Goal: Task Accomplishment & Management: Use online tool/utility

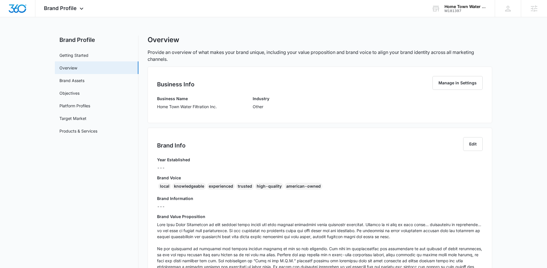
click at [205, 60] on p "Provide an overview of what makes your brand unique, including your value propo…" at bounding box center [320, 56] width 345 height 14
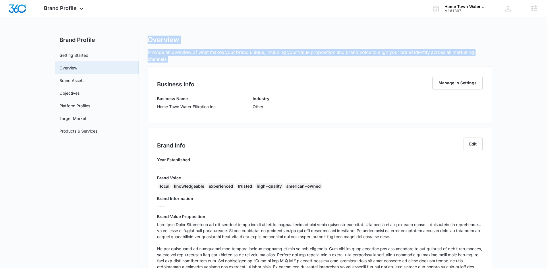
drag, startPoint x: 146, startPoint y: 34, endPoint x: 179, endPoint y: 60, distance: 41.8
click at [179, 60] on div "Brand Profile Apps Reputation Websites Forms CRM Email Social Payments POS Cont…" at bounding box center [273, 221] width 547 height 442
click at [179, 60] on p "Provide an overview of what makes your brand unique, including your value propo…" at bounding box center [320, 56] width 345 height 14
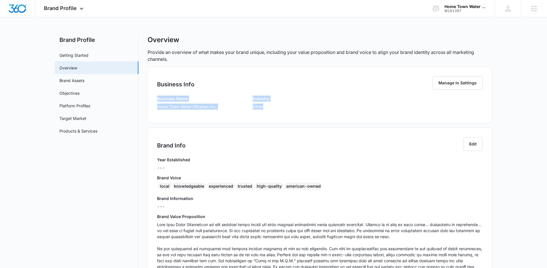
drag, startPoint x: 158, startPoint y: 100, endPoint x: 278, endPoint y: 116, distance: 120.5
click at [278, 116] on div "Business Info Manage in Settings Business Name Home Town Water Filtration Inc. …" at bounding box center [320, 95] width 345 height 57
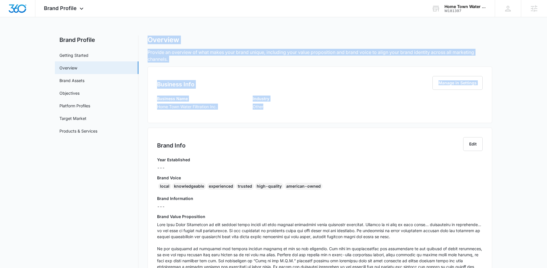
drag, startPoint x: 249, startPoint y: 108, endPoint x: 146, endPoint y: 41, distance: 122.2
click at [146, 41] on div "Brand Profile Getting Started Overview Brand Assets Objectives Platform Profile…" at bounding box center [273, 235] width 437 height 399
drag, startPoint x: 146, startPoint y: 41, endPoint x: 277, endPoint y: 111, distance: 148.5
click at [277, 111] on div "Brand Profile Getting Started Overview Brand Assets Objectives Platform Profile…" at bounding box center [273, 235] width 437 height 399
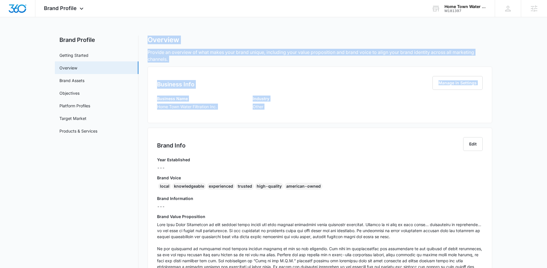
drag, startPoint x: 277, startPoint y: 111, endPoint x: 372, endPoint y: 88, distance: 97.4
click at [278, 111] on div "Business Name Home Town Water Filtration Inc. Industry Other" at bounding box center [320, 105] width 326 height 18
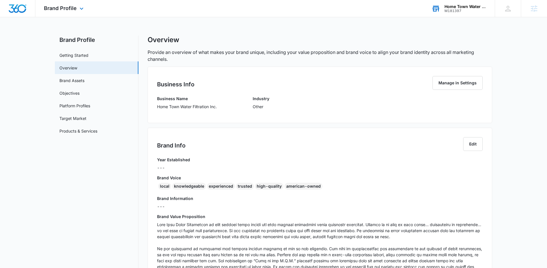
click at [465, 4] on div "Home Town Water Filtration Inc. M181397 Your Accounts View All" at bounding box center [459, 8] width 72 height 17
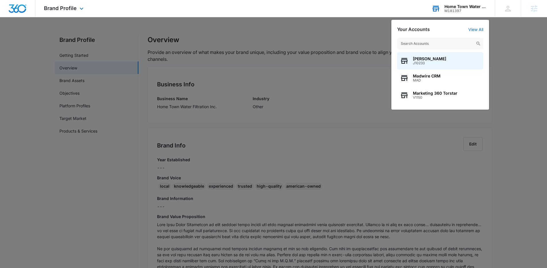
click at [437, 46] on input "text" at bounding box center [440, 43] width 86 height 11
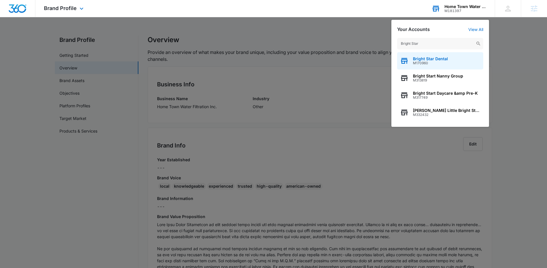
type input "Bright Star"
click at [441, 65] on div "Bright Star Dental M170960" at bounding box center [440, 60] width 86 height 17
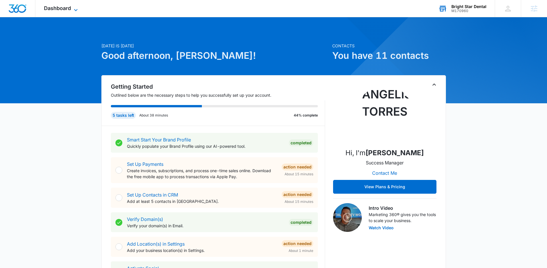
click at [58, 10] on span "Dashboard" at bounding box center [57, 8] width 27 height 6
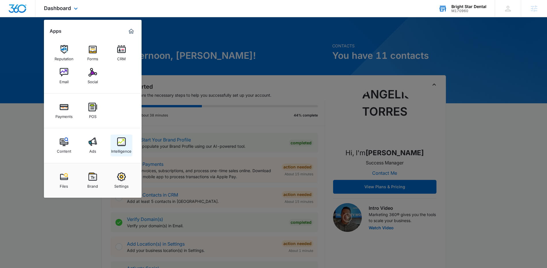
click at [120, 141] on img at bounding box center [121, 142] width 9 height 9
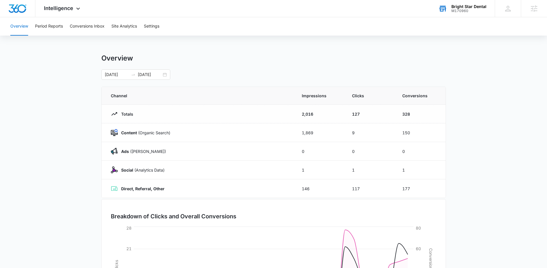
click at [90, 64] on main "Overview 08/04/2025 09/03/2025 Channel Impressions Clicks Conversions Totals 2,…" at bounding box center [273, 205] width 547 height 302
click at [465, 10] on div "M170960" at bounding box center [468, 11] width 35 height 4
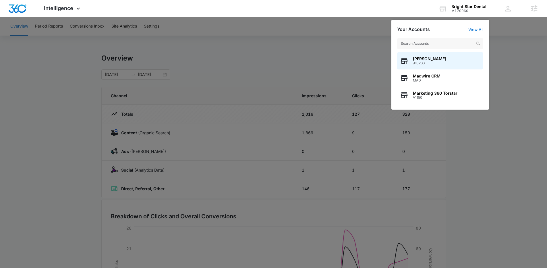
click at [425, 42] on input "text" at bounding box center [440, 43] width 86 height 11
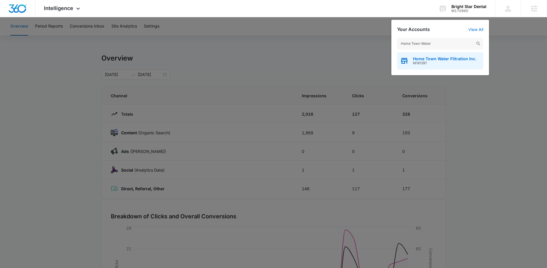
type input "Home Town Water"
click at [441, 57] on span "Home Town Water Filtration Inc." at bounding box center [444, 59] width 63 height 5
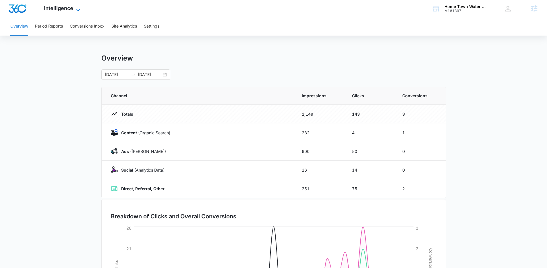
click at [57, 6] on span "Intelligence" at bounding box center [58, 8] width 29 height 6
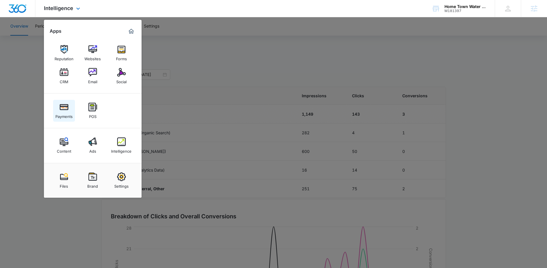
click at [62, 109] on img at bounding box center [64, 107] width 9 height 9
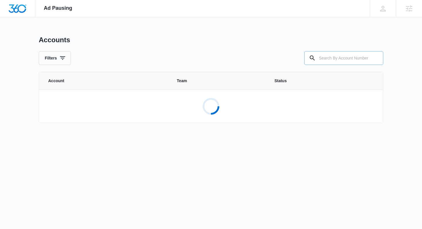
click at [351, 58] on input "text" at bounding box center [343, 58] width 79 height 14
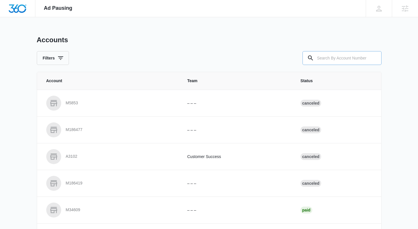
click at [329, 59] on input "text" at bounding box center [341, 58] width 79 height 14
type input "M335366"
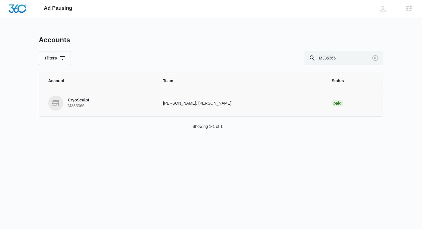
click at [128, 103] on link "CryoSculpt M335366" at bounding box center [98, 103] width 101 height 15
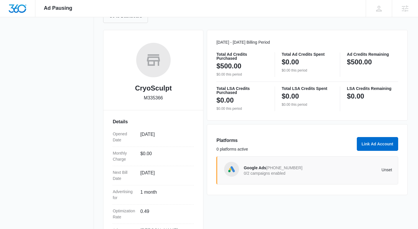
scroll to position [114, 0]
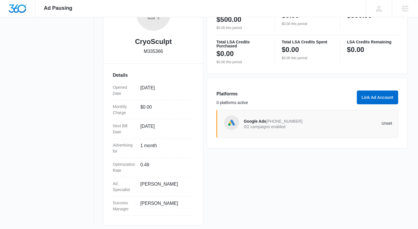
click at [278, 129] on p "0/2 campaigns enabled" at bounding box center [281, 127] width 74 height 4
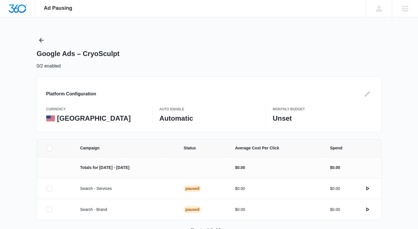
click at [51, 147] on icon at bounding box center [49, 148] width 3 height 3
click at [47, 148] on input "checkbox" at bounding box center [46, 148] width 0 height 0
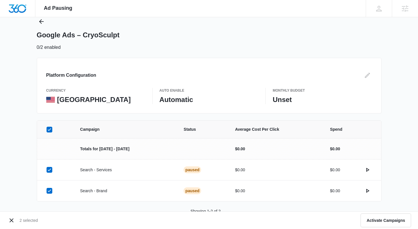
scroll to position [35, 0]
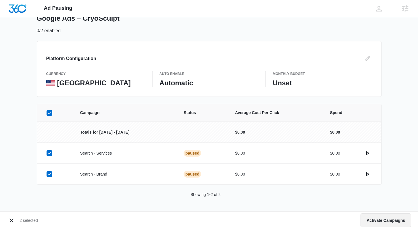
click at [381, 221] on button "Activate Campaigns" at bounding box center [385, 220] width 51 height 14
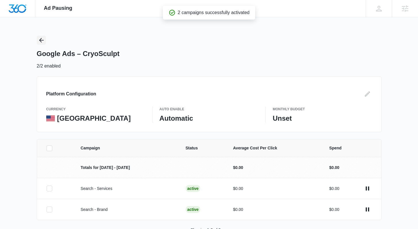
click at [45, 41] on button "Back" at bounding box center [41, 40] width 9 height 9
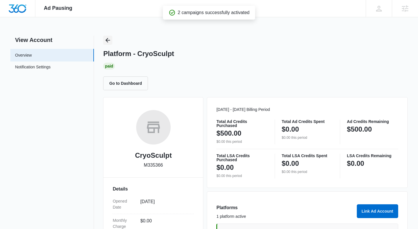
click at [112, 40] on button "Back" at bounding box center [107, 40] width 9 height 9
